Goal: Find specific page/section

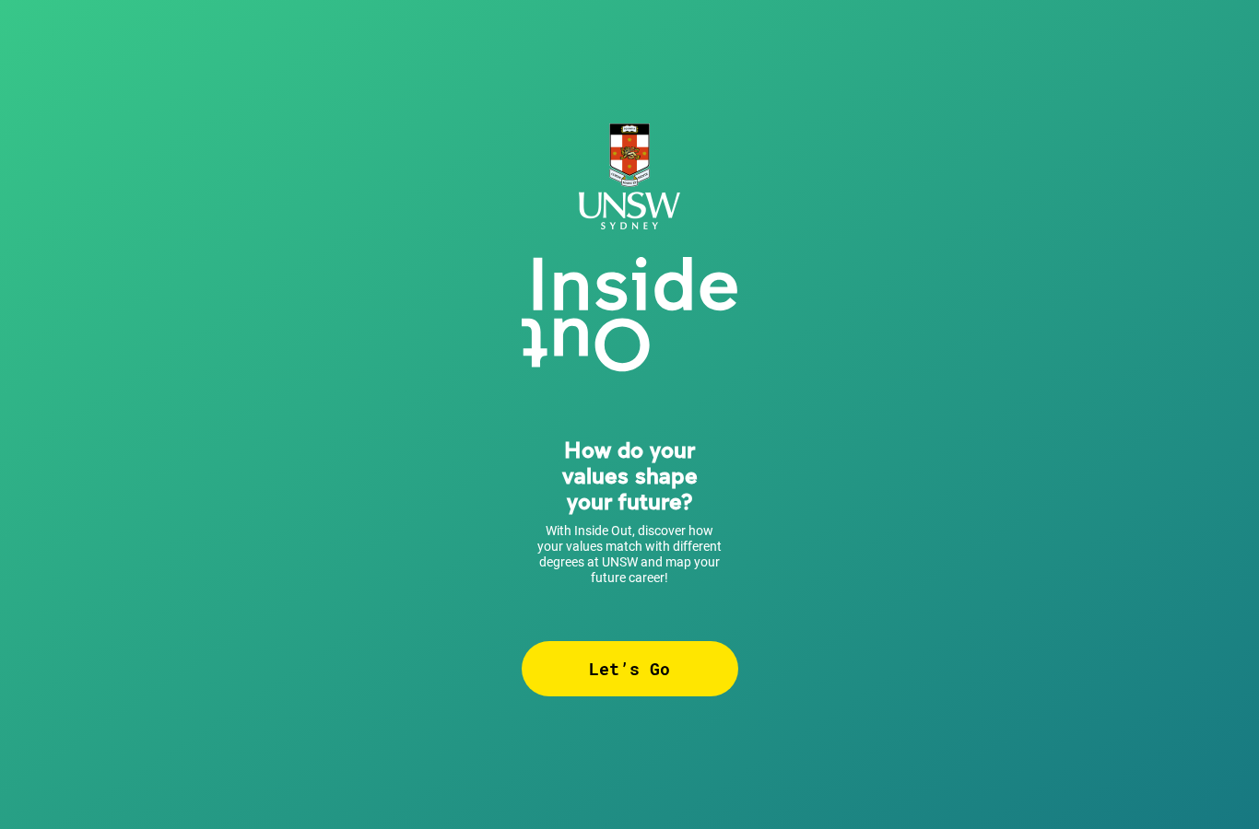
click at [682, 676] on div "Let’s Go" at bounding box center [630, 668] width 217 height 55
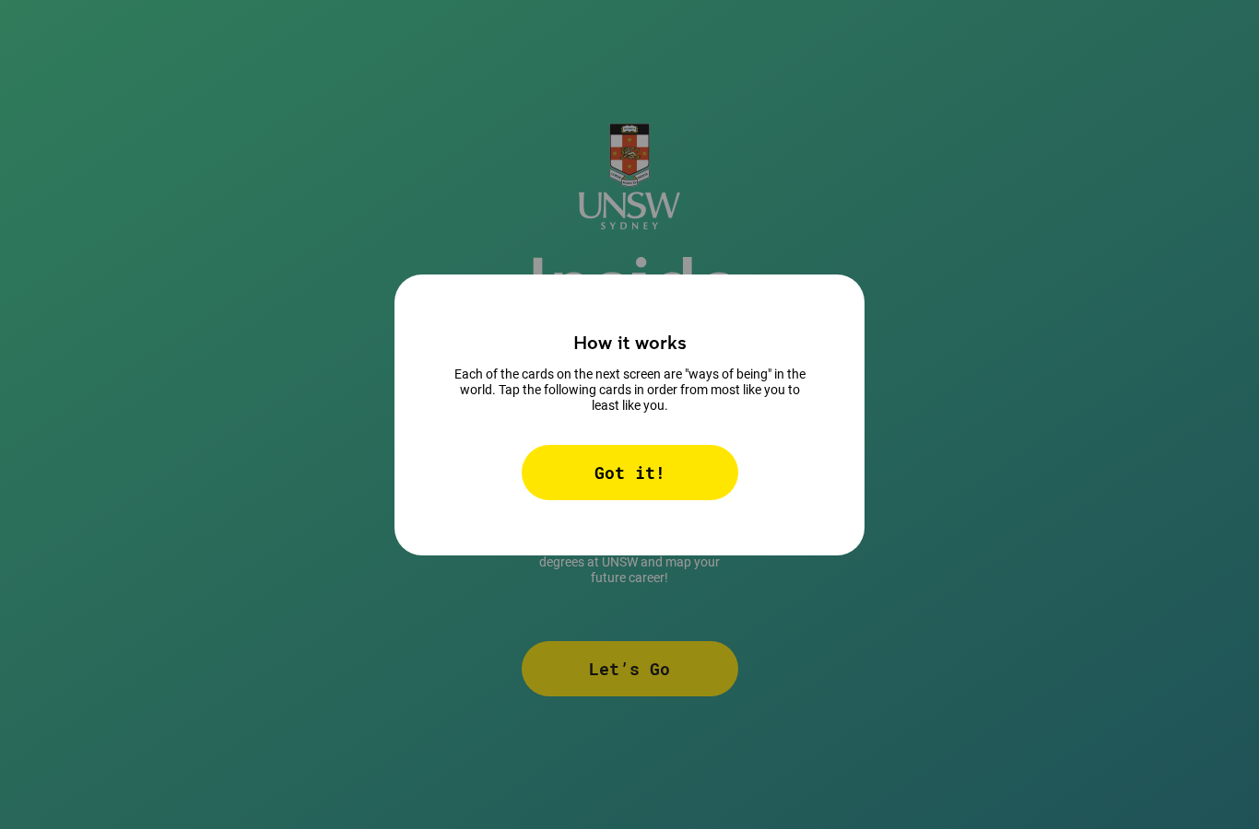
click at [673, 500] on div "Got it!" at bounding box center [630, 472] width 217 height 55
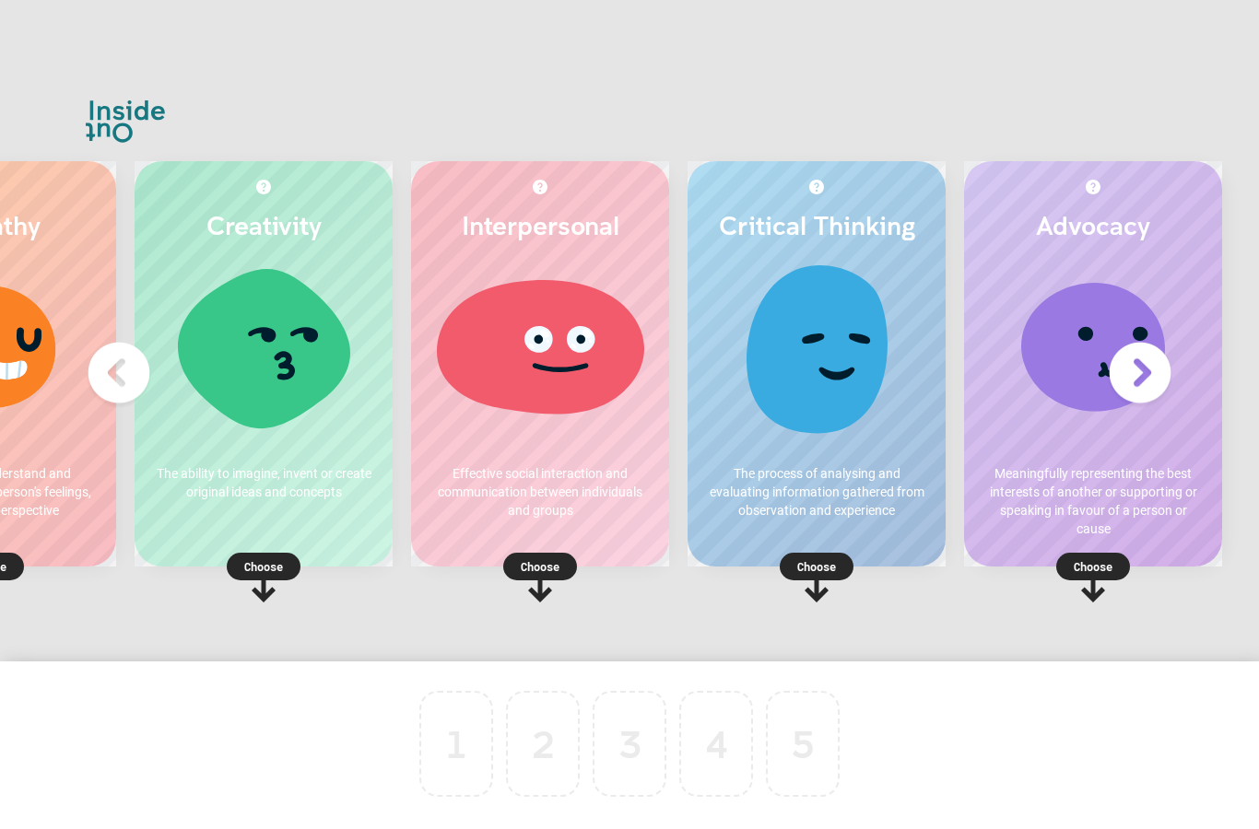
scroll to position [0, 179]
click at [558, 520] on p "Effective social interaction and communication between individuals and groups" at bounding box center [539, 491] width 221 height 55
click at [548, 576] on p "Choose" at bounding box center [540, 567] width 258 height 18
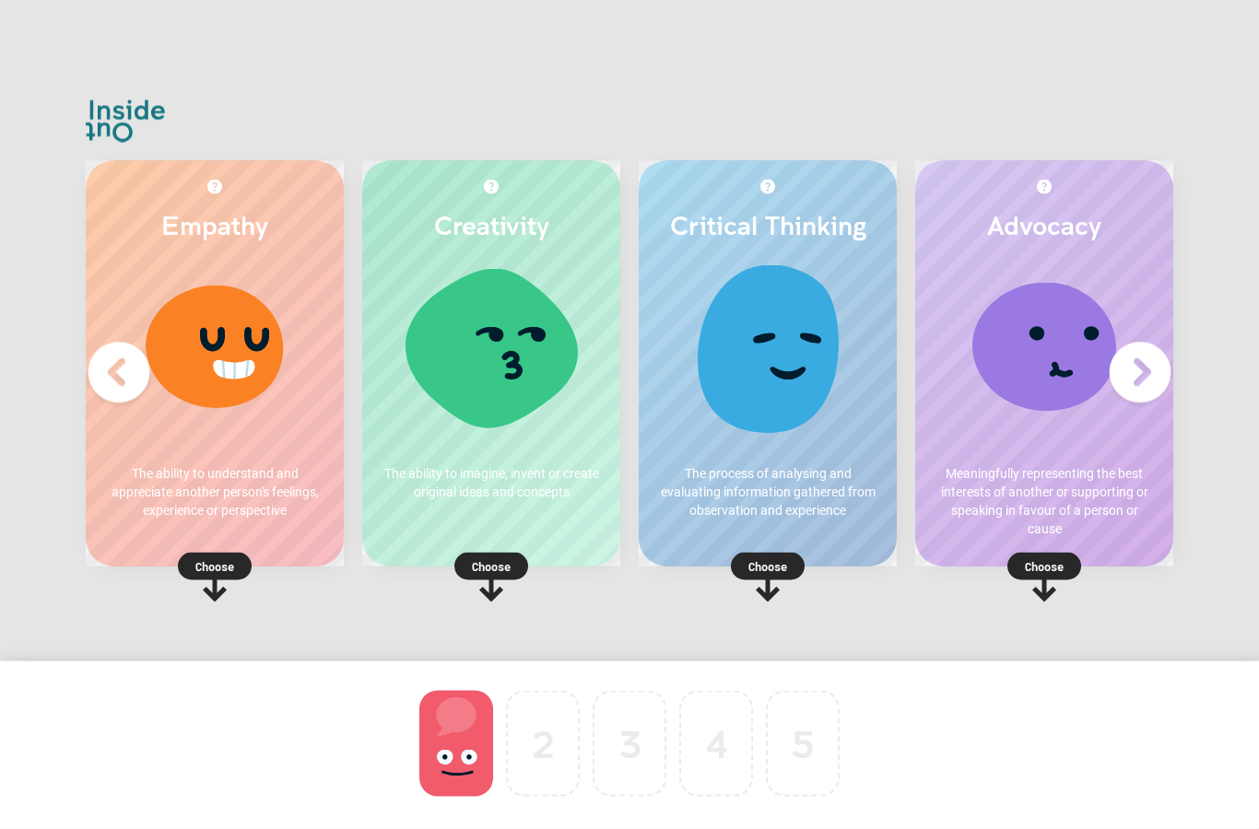
scroll to position [0, 27]
click at [750, 558] on p "Choose" at bounding box center [768, 567] width 258 height 18
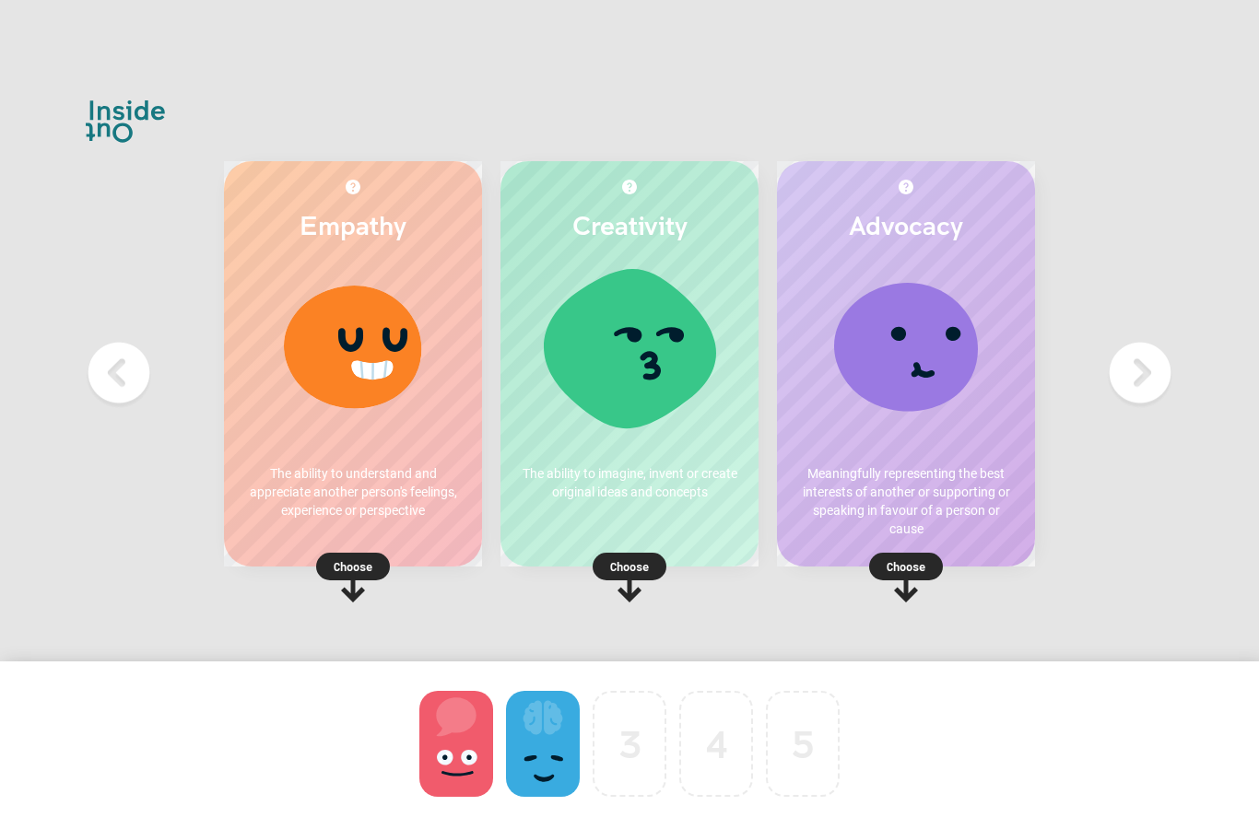
click at [351, 573] on icon at bounding box center [353, 587] width 24 height 29
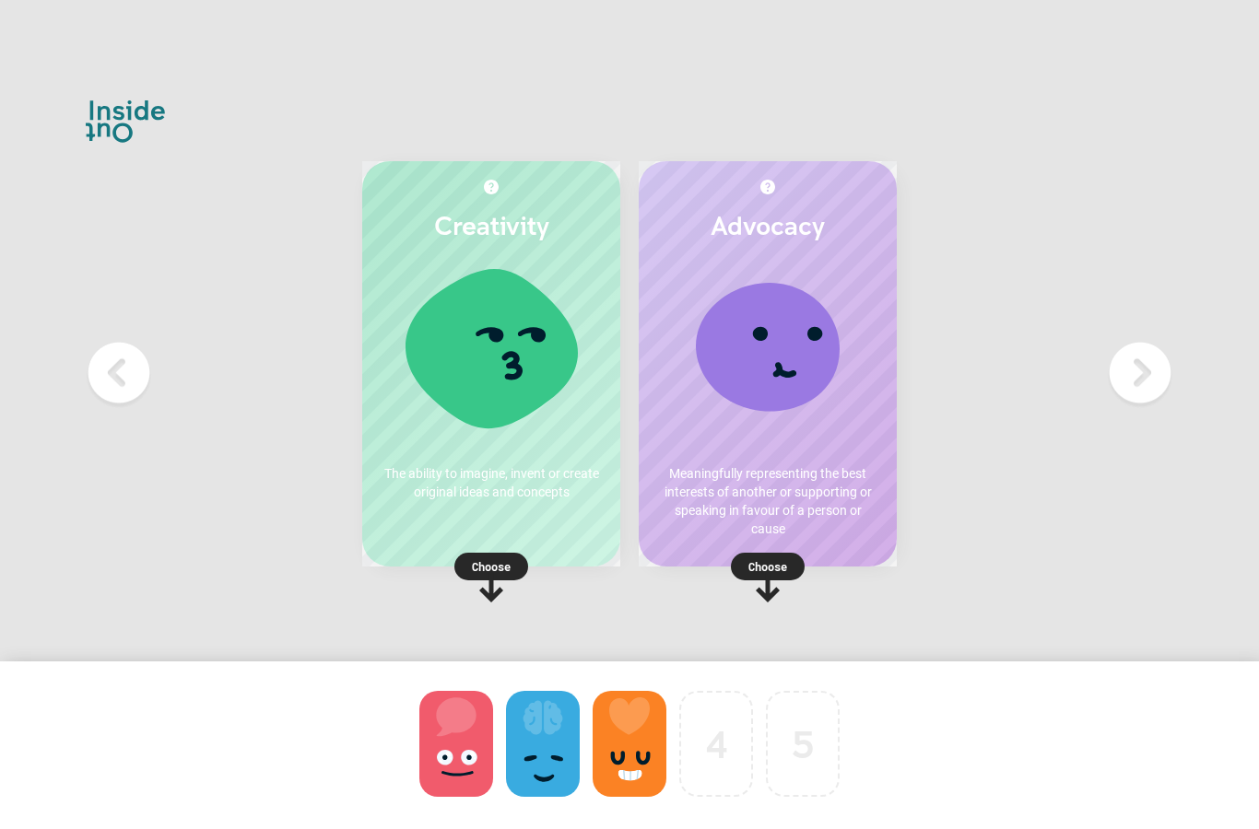
click at [770, 558] on p "Choose" at bounding box center [768, 567] width 258 height 18
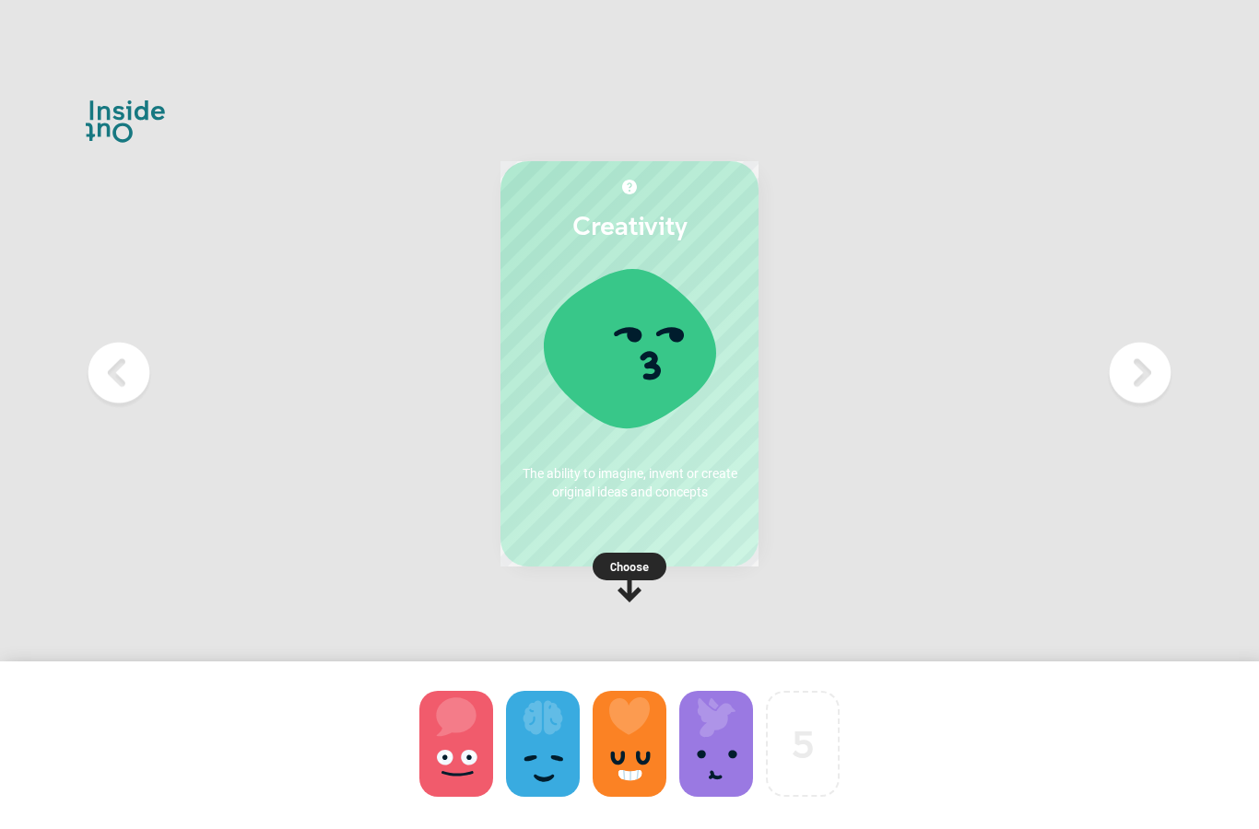
click at [633, 570] on rect at bounding box center [630, 567] width 74 height 28
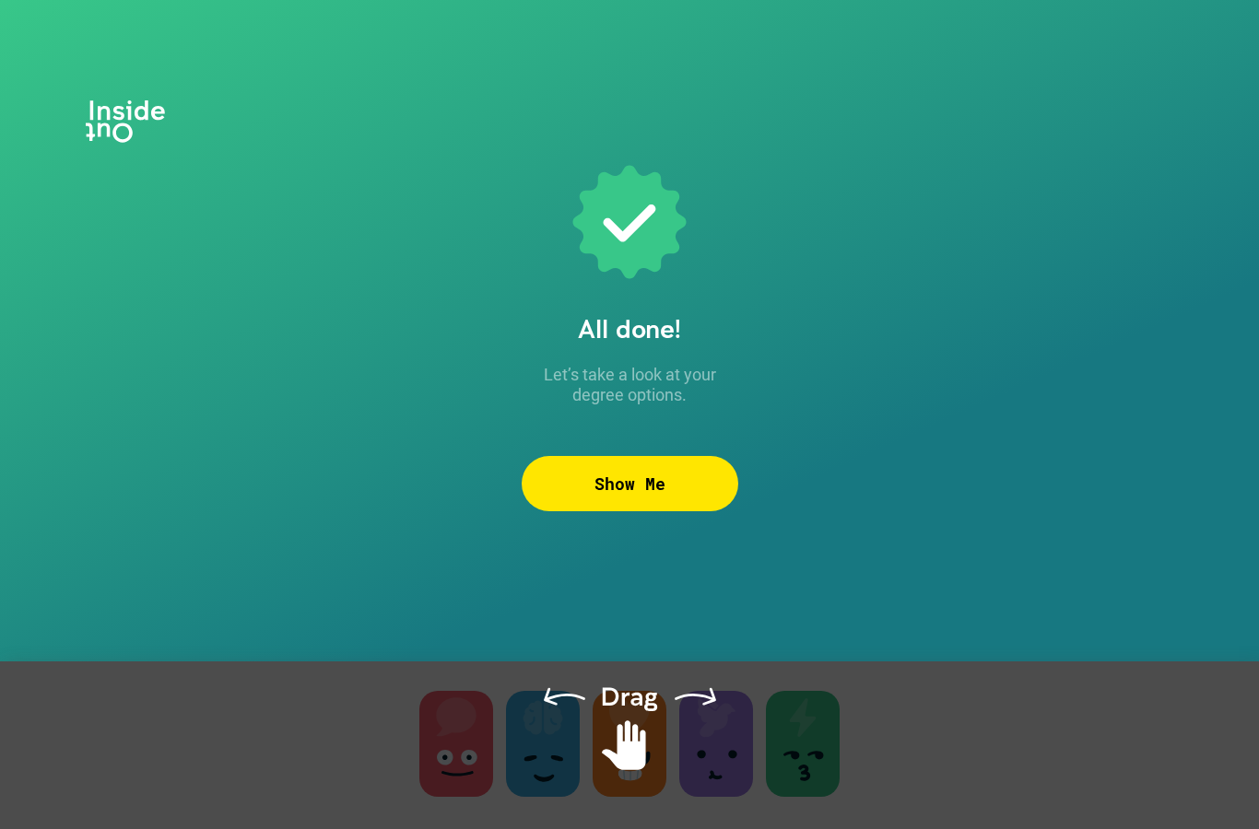
click at [675, 495] on div "Show Me" at bounding box center [630, 483] width 217 height 55
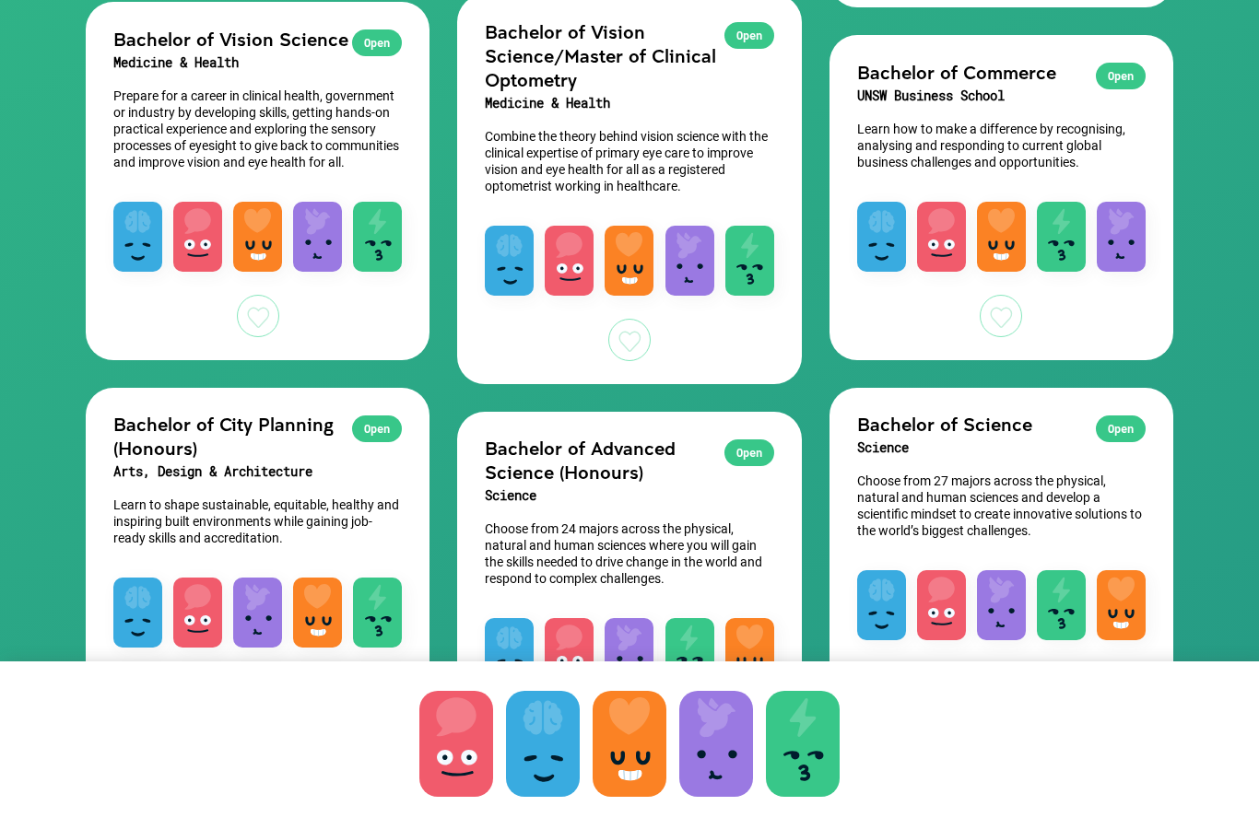
scroll to position [1077, 0]
